Goal: Navigation & Orientation: Understand site structure

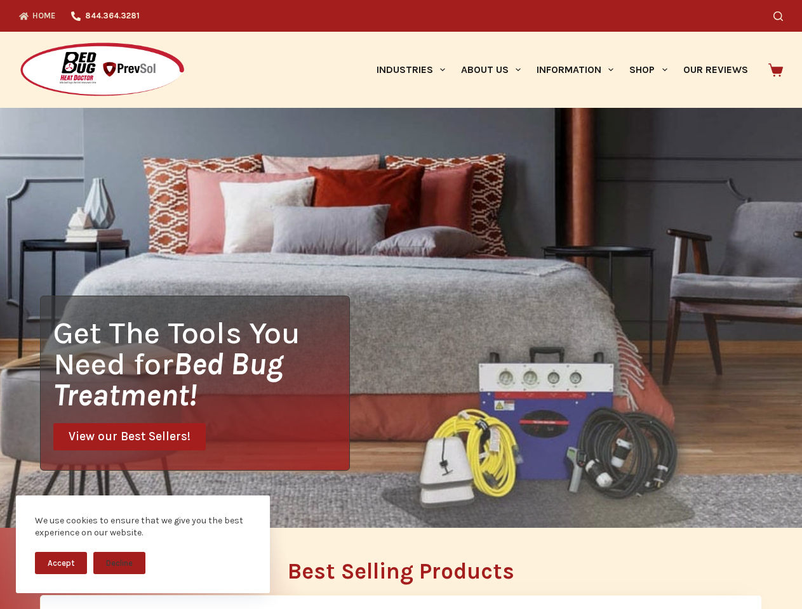
click at [401, 305] on div "Get The Tools You Need for Bed Bug Treatment! View our Best Sellers!" at bounding box center [401, 318] width 802 height 420
click at [61, 563] on button "Accept" at bounding box center [61, 563] width 52 height 22
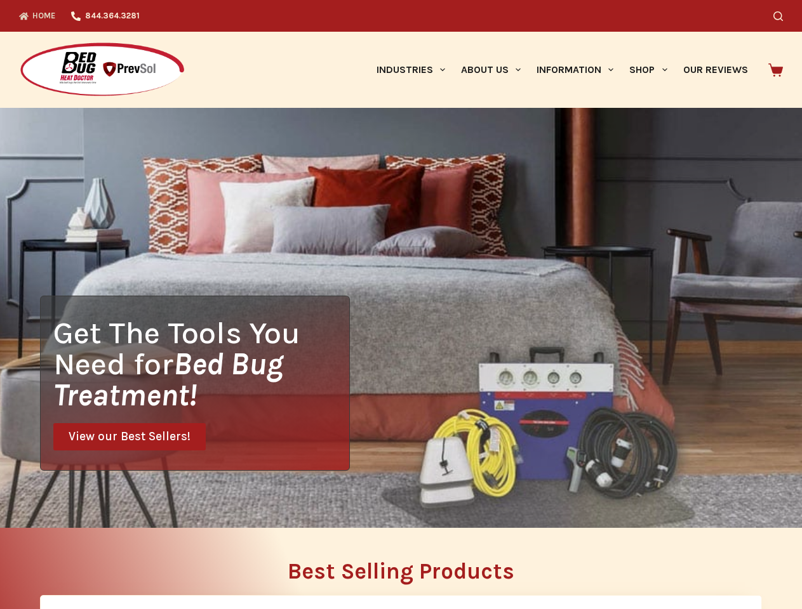
click at [119, 563] on h2 "Best Selling Products" at bounding box center [401, 571] width 722 height 22
click at [783, 16] on icon "Search" at bounding box center [778, 16] width 10 height 10
click at [415, 70] on link "Industries" at bounding box center [410, 70] width 84 height 76
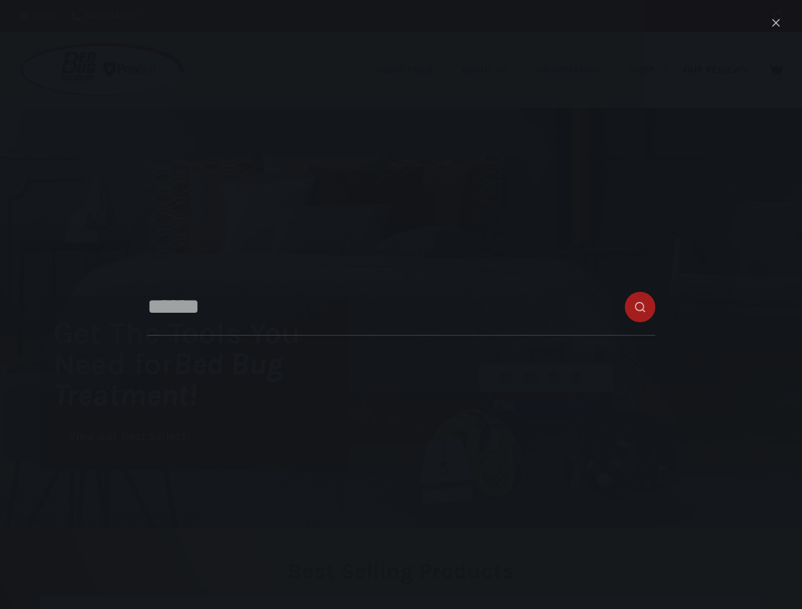
click at [496, 70] on link "About Us" at bounding box center [491, 70] width 76 height 76
click at [580, 70] on link "Information" at bounding box center [575, 70] width 93 height 76
click at [653, 70] on link "Shop" at bounding box center [647, 70] width 53 height 76
